Goal: Task Accomplishment & Management: Use online tool/utility

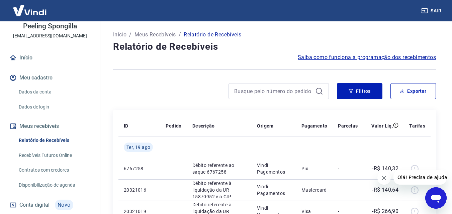
scroll to position [73, 0]
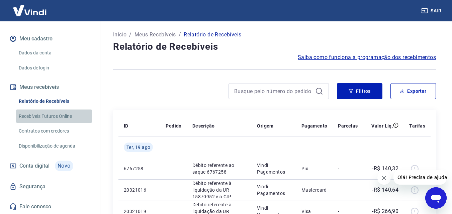
click at [57, 116] on link "Recebíveis Futuros Online" at bounding box center [54, 117] width 76 height 14
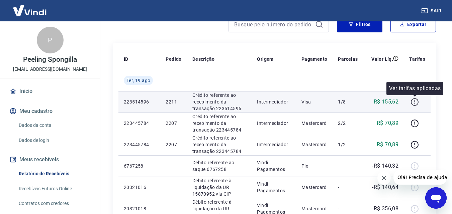
click at [414, 102] on icon "button" at bounding box center [414, 102] width 8 height 8
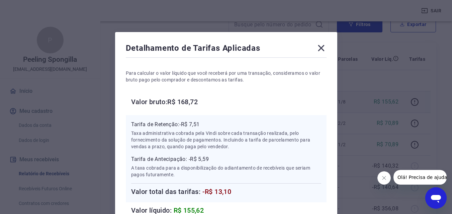
click at [323, 47] on icon at bounding box center [321, 48] width 11 height 11
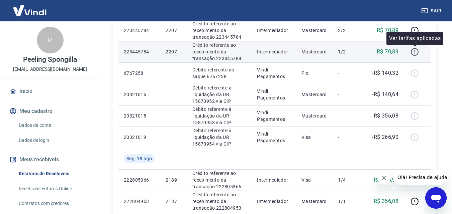
scroll to position [167, 0]
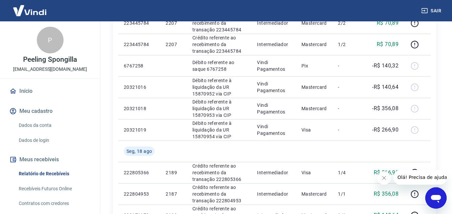
click at [434, 198] on icon "Abrir janela de mensagens" at bounding box center [436, 199] width 10 height 8
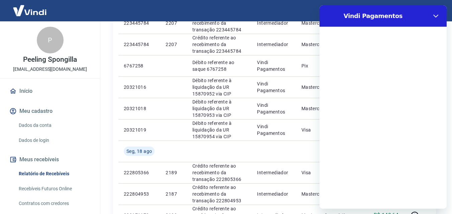
scroll to position [0, 0]
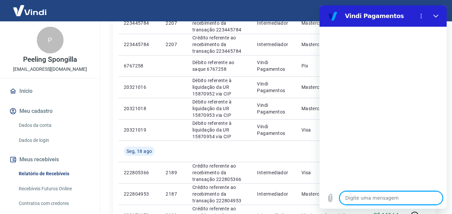
click at [363, 201] on textarea at bounding box center [390, 198] width 103 height 13
type textarea "O"
type textarea "x"
type textarea "Ol"
type textarea "x"
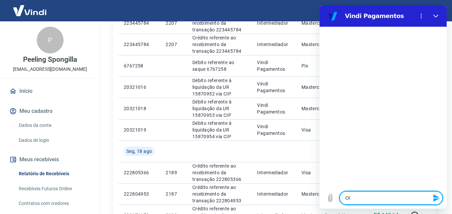
type textarea "Olá"
type textarea "x"
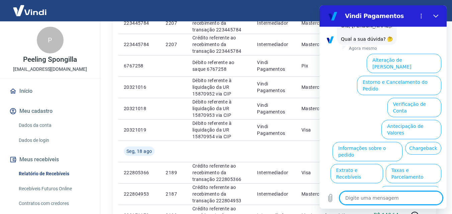
scroll to position [46, 0]
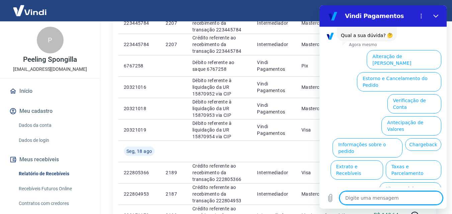
click at [383, 160] on button "Extrato e Recebíveis" at bounding box center [356, 169] width 52 height 19
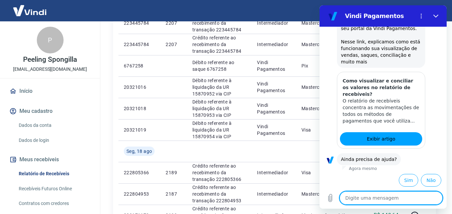
scroll to position [106, 0]
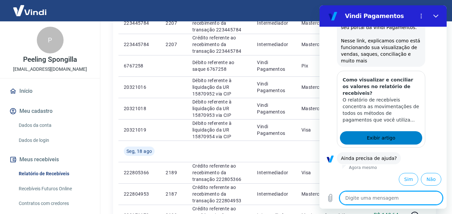
click at [380, 136] on span "Exibir artigo" at bounding box center [380, 138] width 28 height 8
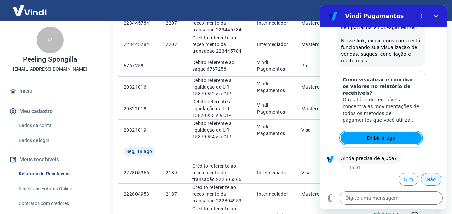
click at [426, 179] on button "Não" at bounding box center [431, 179] width 20 height 13
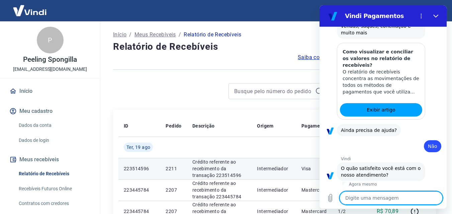
scroll to position [166, 0]
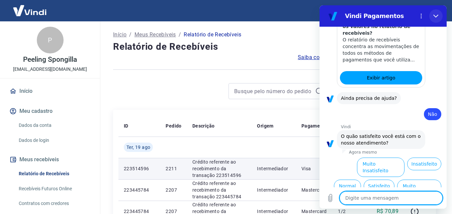
click at [437, 15] on icon "Fechar" at bounding box center [435, 15] width 5 height 5
type textarea "x"
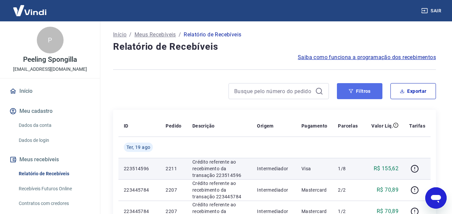
click at [373, 91] on button "Filtros" at bounding box center [359, 91] width 45 height 16
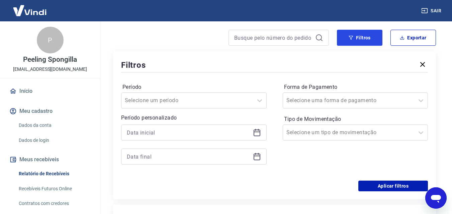
scroll to position [100, 0]
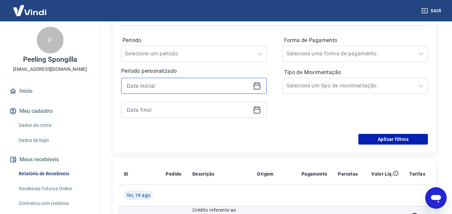
click at [247, 88] on input at bounding box center [188, 86] width 123 height 10
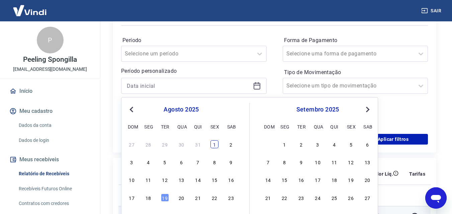
click at [216, 143] on div "1" at bounding box center [214, 144] width 8 height 8
type input "01/08/2025"
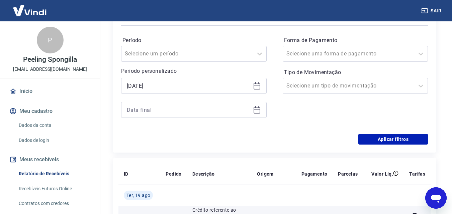
click at [255, 110] on icon at bounding box center [256, 109] width 7 height 1
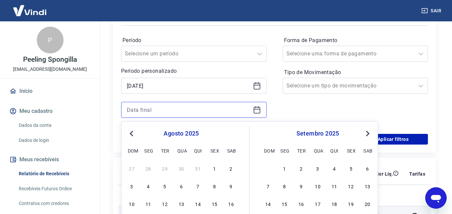
scroll to position [167, 0]
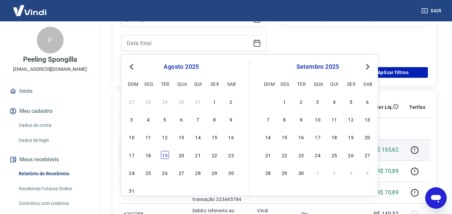
click at [165, 155] on div "19" at bounding box center [165, 155] width 8 height 8
click at [164, 155] on td "2211" at bounding box center [173, 149] width 26 height 21
type input "19/08/2025"
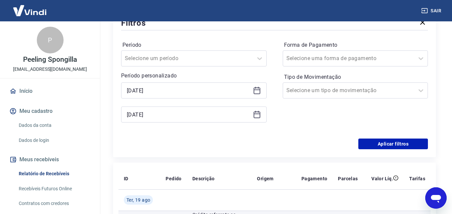
scroll to position [67, 0]
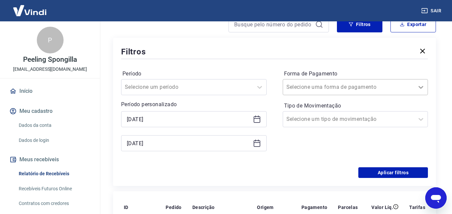
click at [420, 88] on icon at bounding box center [420, 87] width 5 height 3
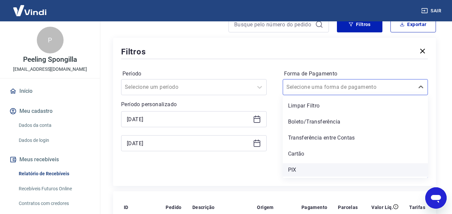
click at [294, 165] on div "PIX" at bounding box center [354, 169] width 145 height 13
click at [293, 169] on div "Aplicar filtros" at bounding box center [274, 172] width 307 height 11
click at [294, 134] on div "Forma de Pagamento option PIX focused, 5 of 5. 5 results available. Use Up and …" at bounding box center [354, 114] width 145 height 91
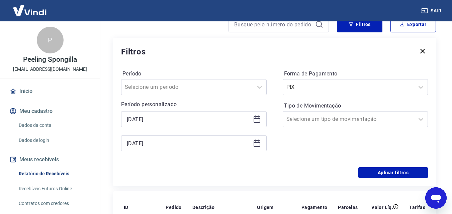
scroll to position [100, 0]
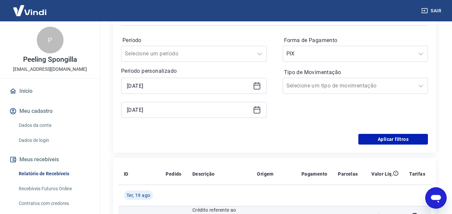
click at [294, 134] on form "Período Selecione um período Período personalizado Selected date: sexta-feira, …" at bounding box center [274, 86] width 307 height 118
click at [419, 87] on icon at bounding box center [421, 86] width 8 height 8
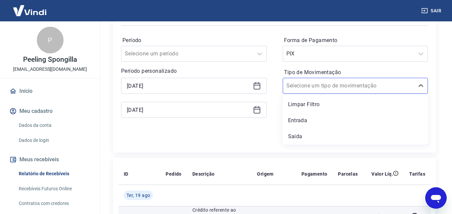
click at [433, 110] on div "Filtros Período Selecione um período Período personalizado Selected date: sexta…" at bounding box center [274, 78] width 323 height 148
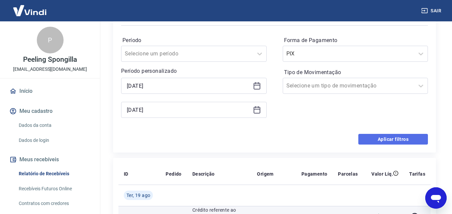
click at [395, 139] on button "Aplicar filtros" at bounding box center [393, 139] width 70 height 11
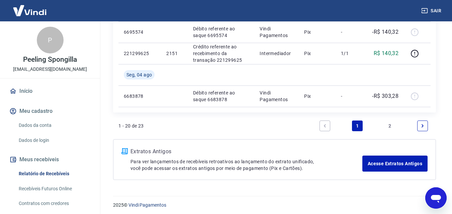
scroll to position [717, 0]
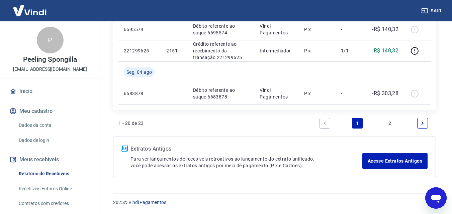
click at [422, 123] on icon "Next page" at bounding box center [422, 123] width 5 height 5
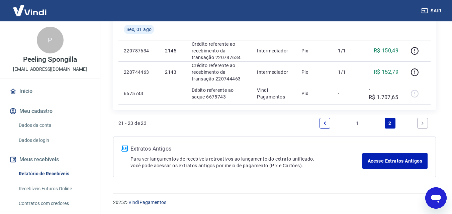
scroll to position [85, 0]
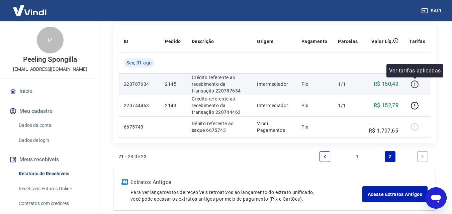
click at [414, 84] on icon "button" at bounding box center [414, 84] width 8 height 8
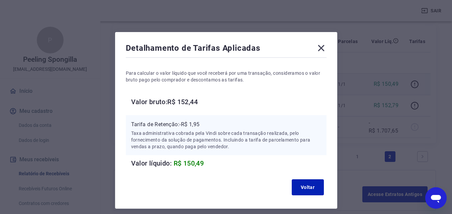
click at [321, 48] on icon at bounding box center [321, 48] width 6 height 6
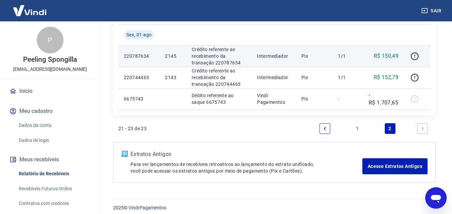
scroll to position [118, 0]
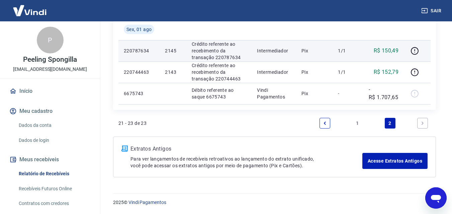
click at [322, 123] on link "Previous page" at bounding box center [324, 123] width 11 height 11
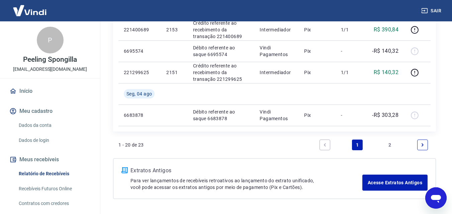
scroll to position [684, 0]
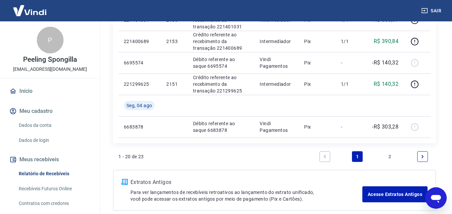
click at [420, 156] on icon "Next page" at bounding box center [422, 156] width 5 height 5
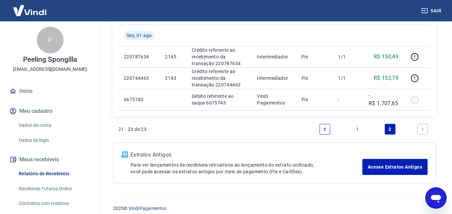
scroll to position [118, 0]
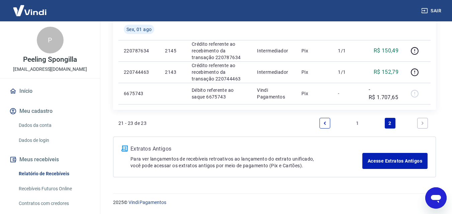
click at [325, 121] on icon "Previous page" at bounding box center [324, 123] width 5 height 5
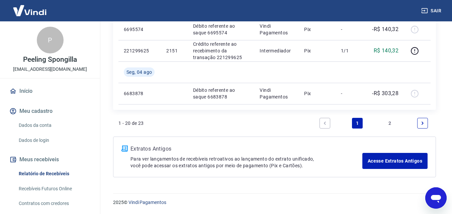
scroll to position [684, 0]
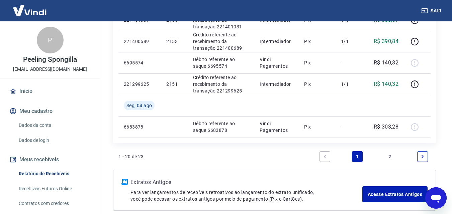
click at [422, 159] on icon "Next page" at bounding box center [422, 156] width 5 height 5
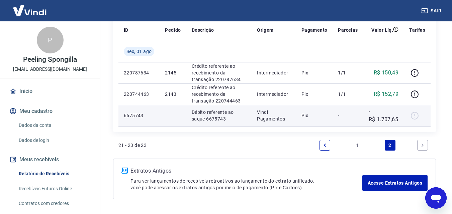
scroll to position [100, 0]
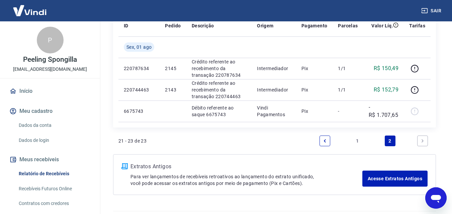
click at [324, 141] on icon "Previous page" at bounding box center [325, 140] width 2 height 3
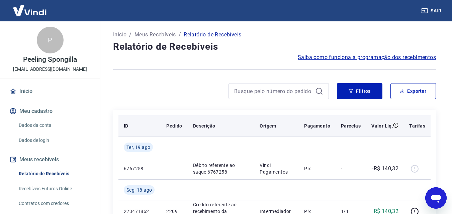
type textarea "x"
